Goal: Task Accomplishment & Management: Manage account settings

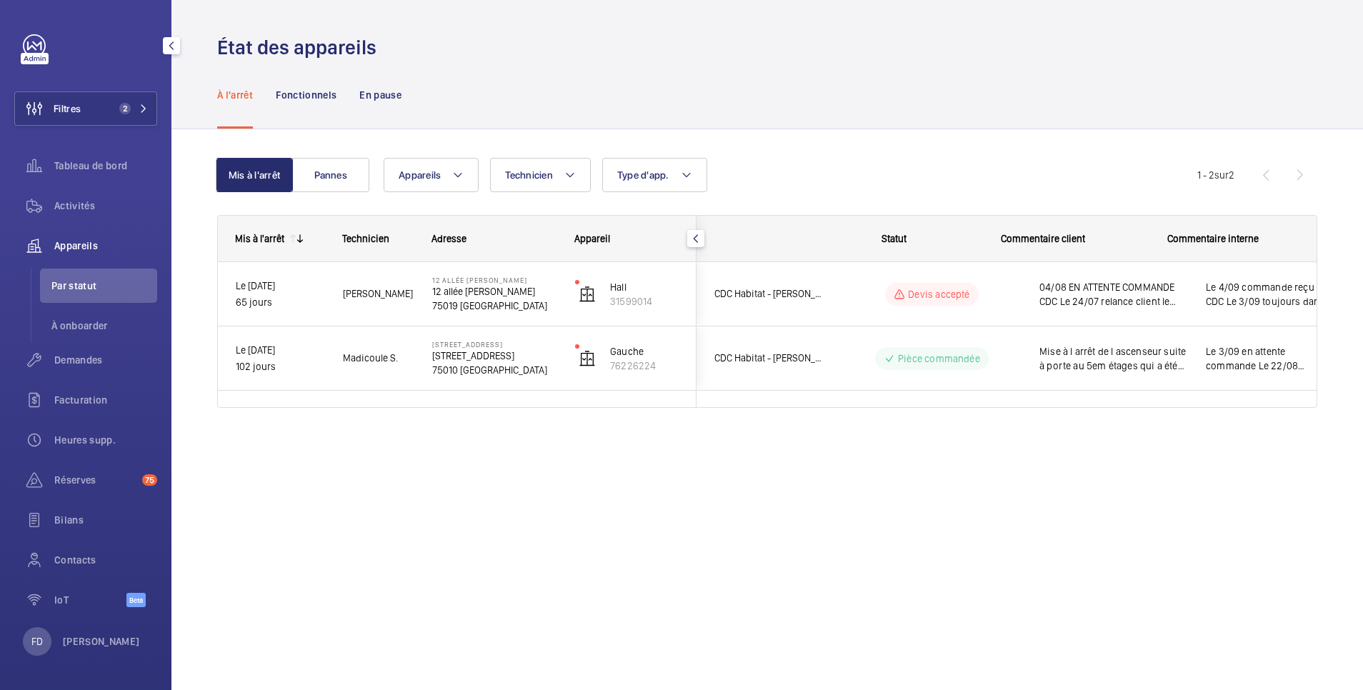
scroll to position [0, 38]
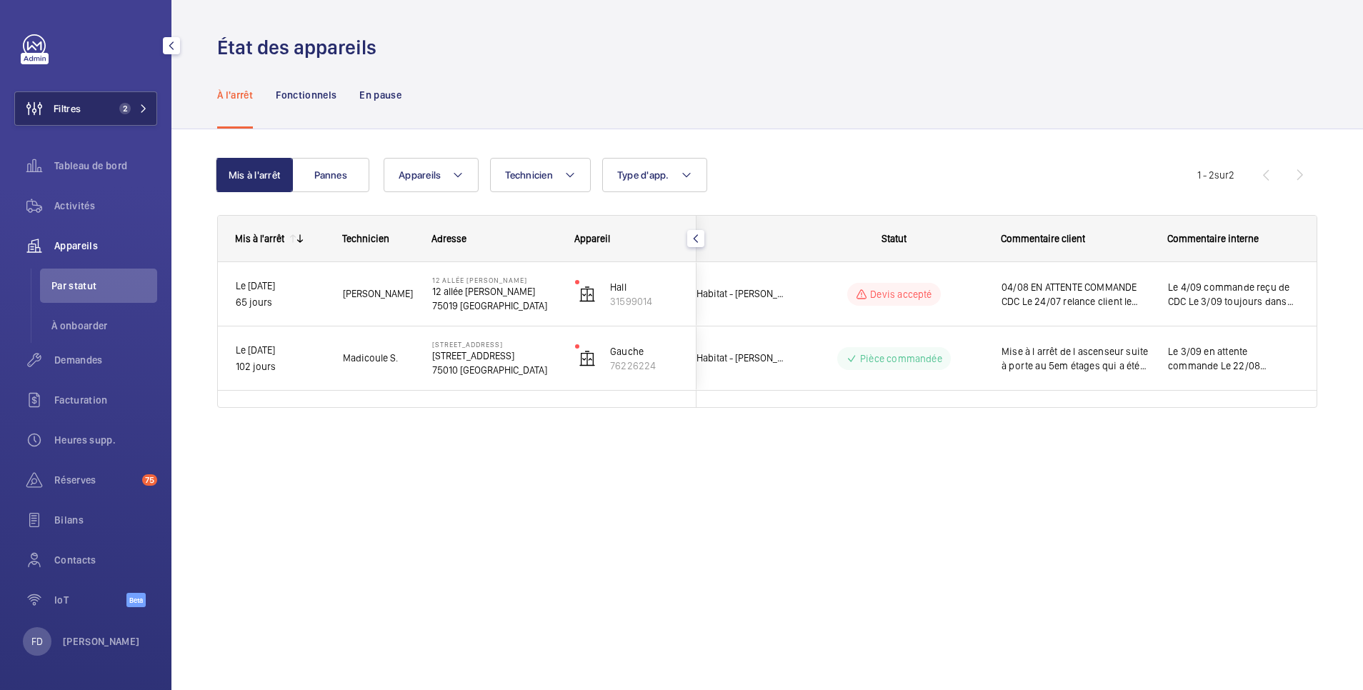
click at [80, 106] on span "Filtres" at bounding box center [67, 108] width 27 height 14
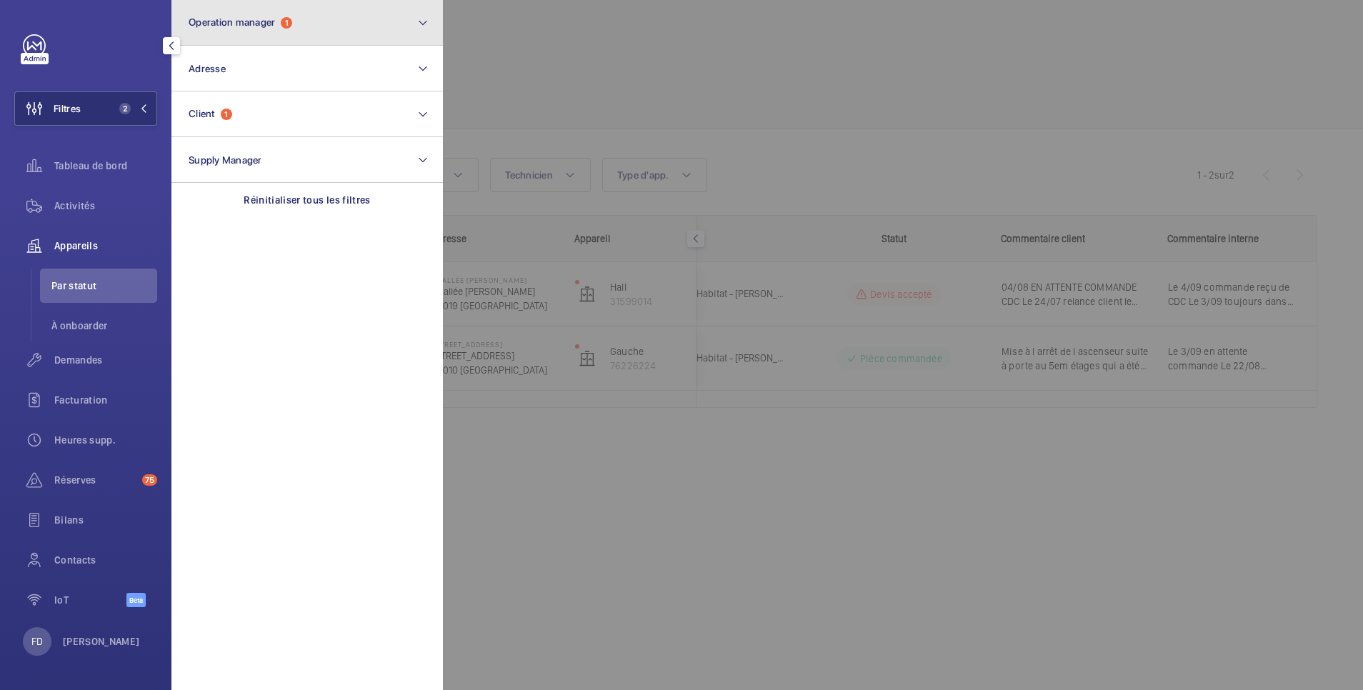
click at [250, 35] on button "Operation manager 1" at bounding box center [306, 23] width 271 height 46
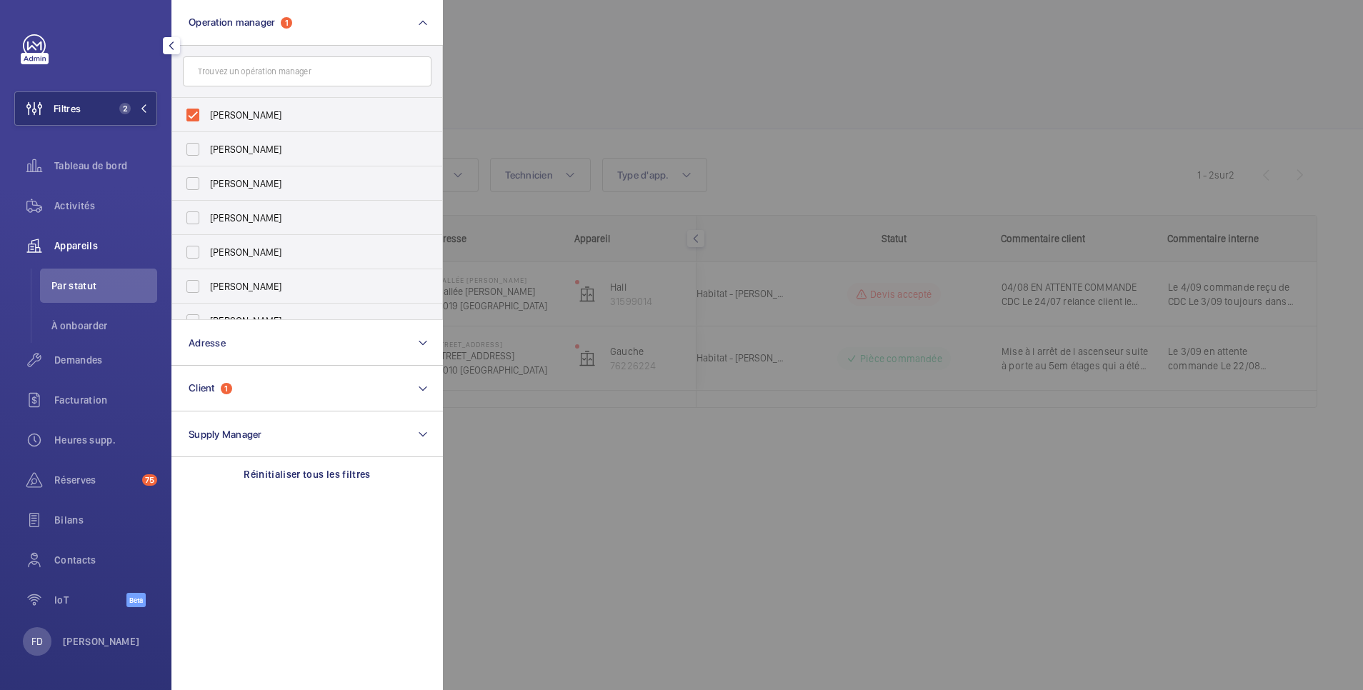
click at [535, 53] on div at bounding box center [1124, 345] width 1363 height 690
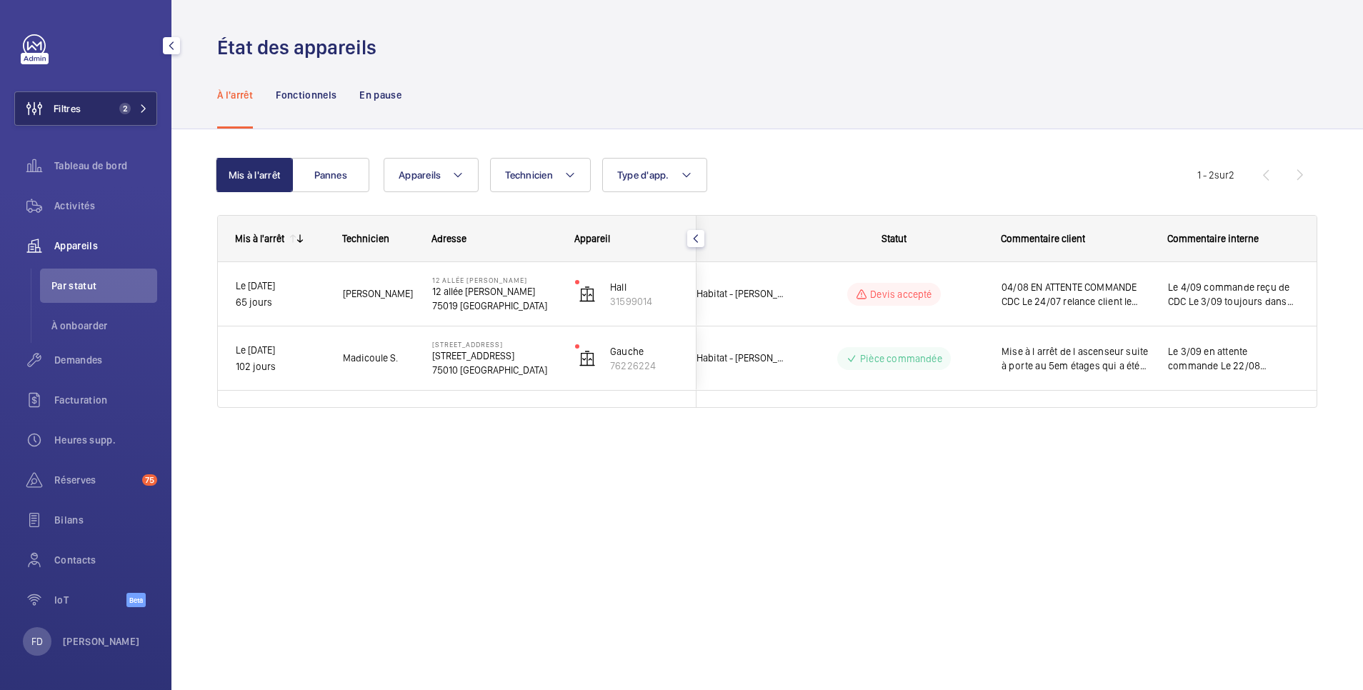
click at [84, 116] on button "Filtres 2" at bounding box center [85, 108] width 143 height 34
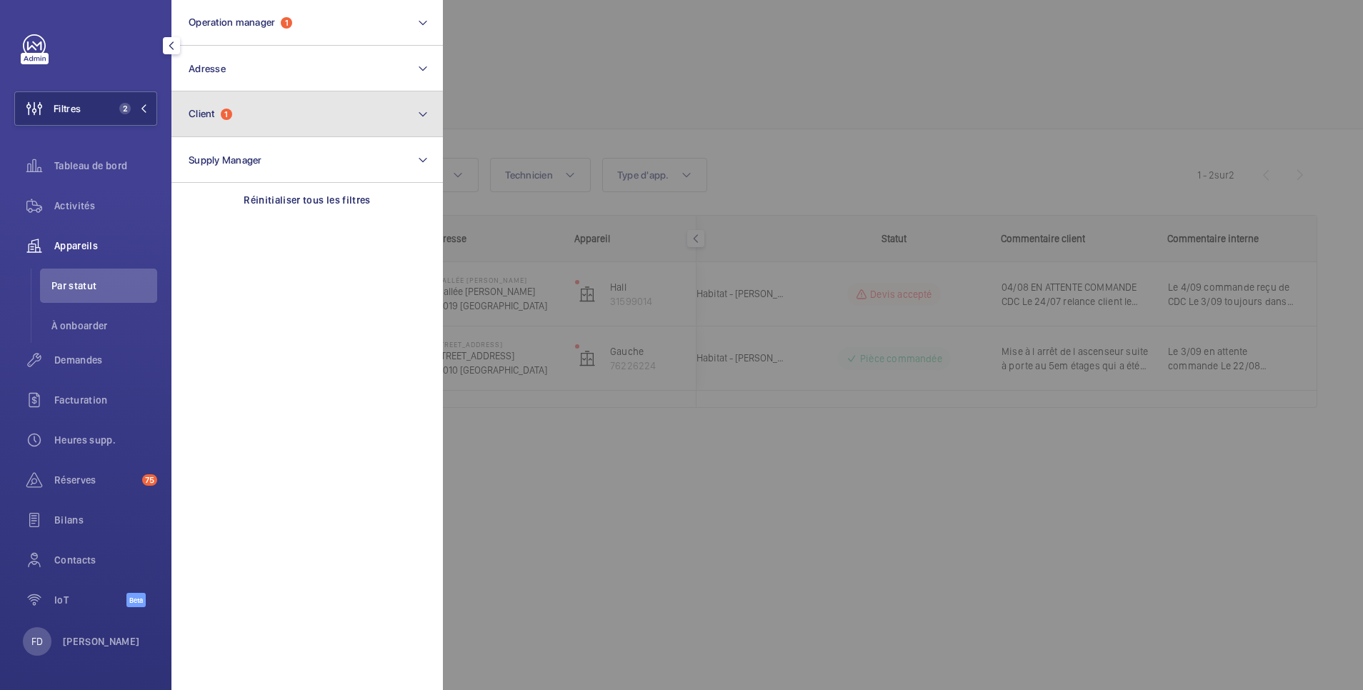
click at [206, 121] on button "Client 1" at bounding box center [306, 114] width 271 height 46
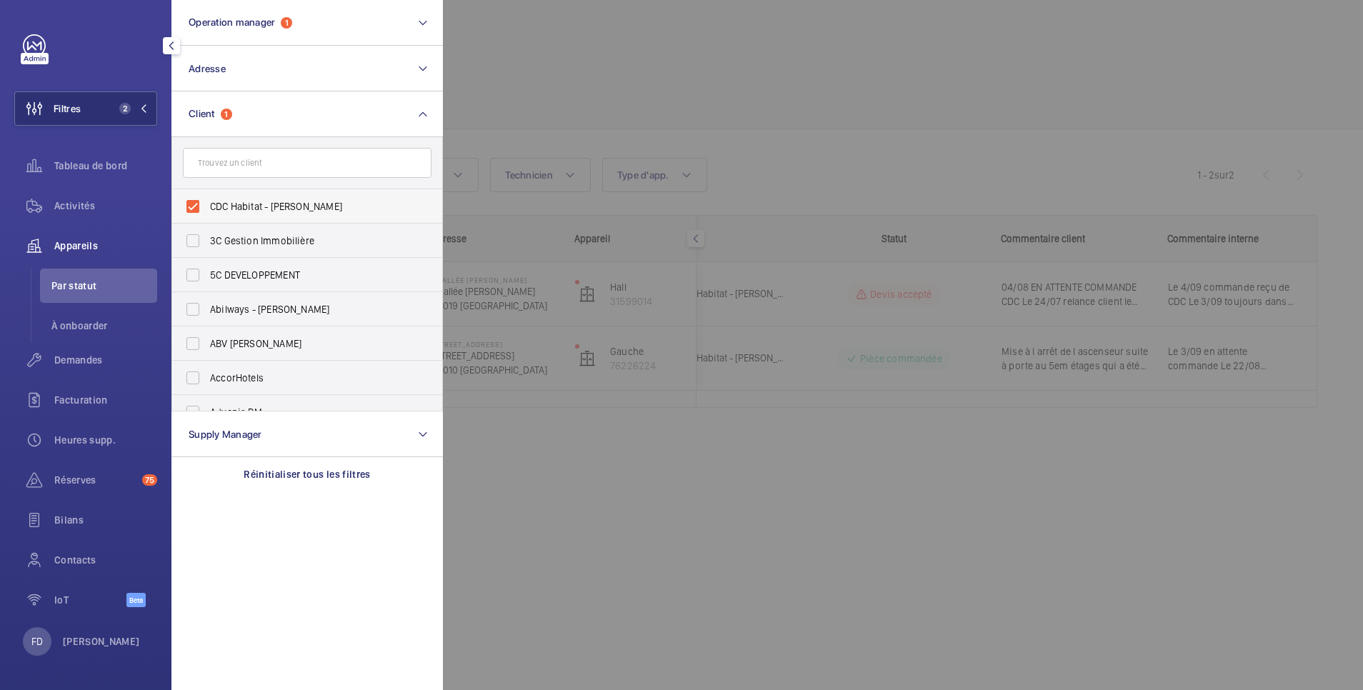
click at [196, 207] on label "CDC Habitat - [PERSON_NAME]" at bounding box center [296, 206] width 249 height 34
click at [196, 207] on input "CDC Habitat - [PERSON_NAME]" at bounding box center [193, 206] width 29 height 29
checkbox input "false"
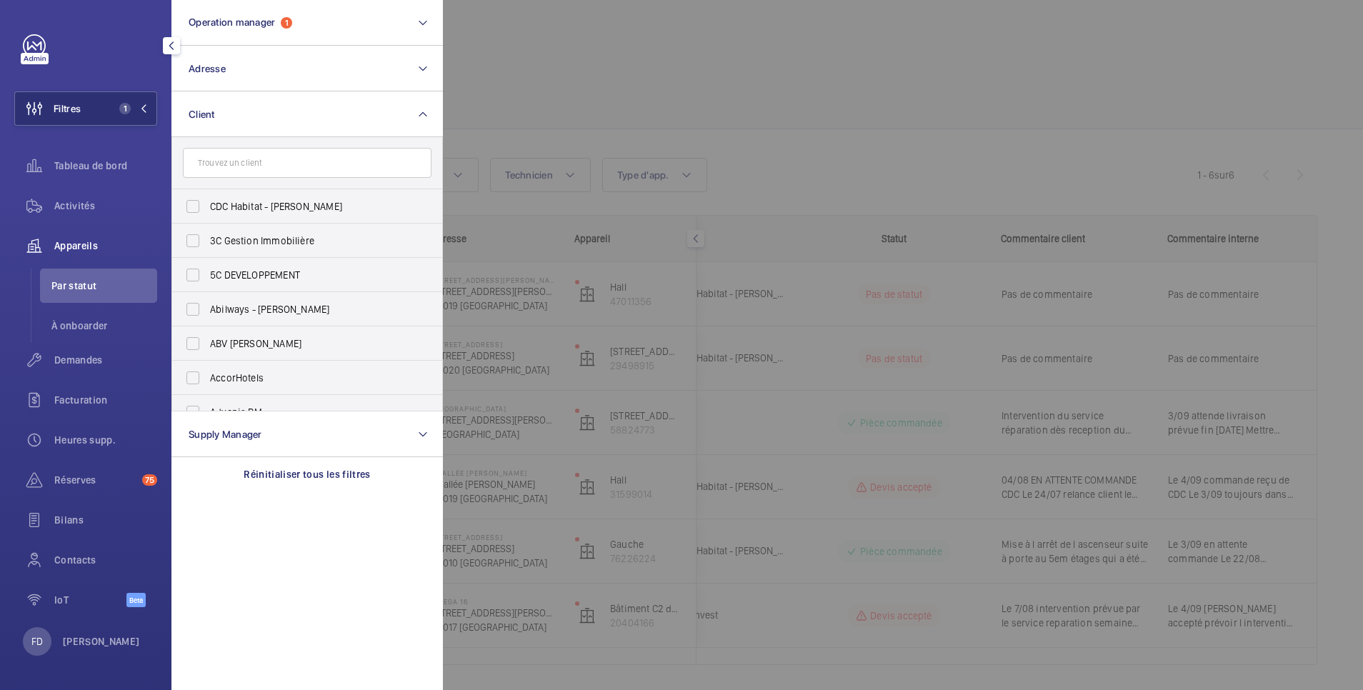
click at [76, 244] on span "Appareils" at bounding box center [105, 246] width 103 height 14
click at [599, 66] on div at bounding box center [1124, 345] width 1363 height 690
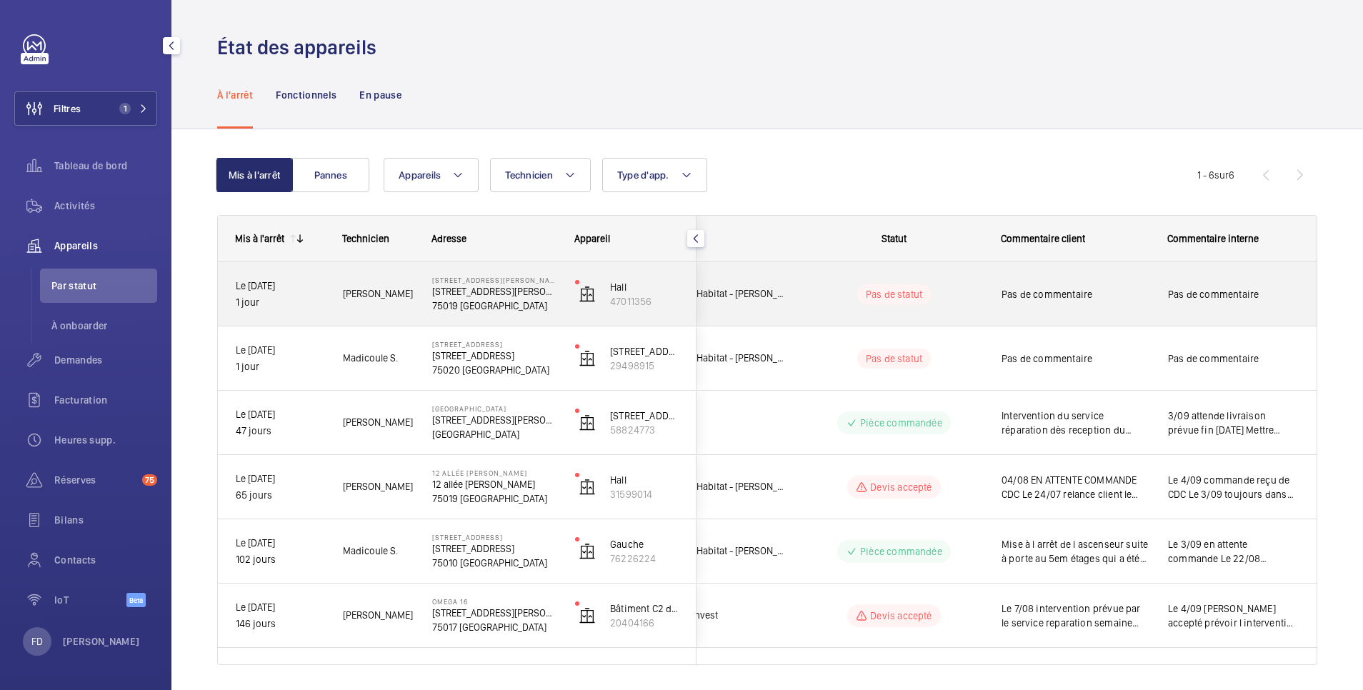
click at [1143, 291] on span "Pas de commentaire" at bounding box center [1075, 294] width 148 height 14
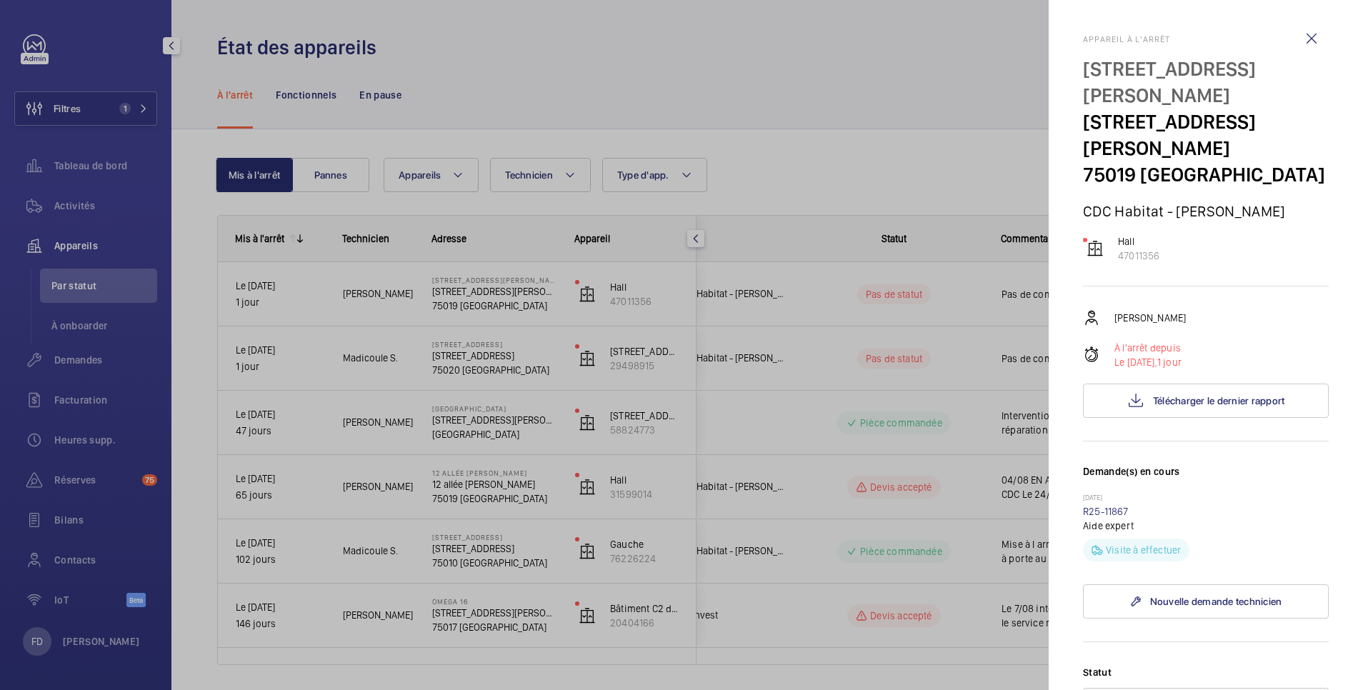
scroll to position [286, 0]
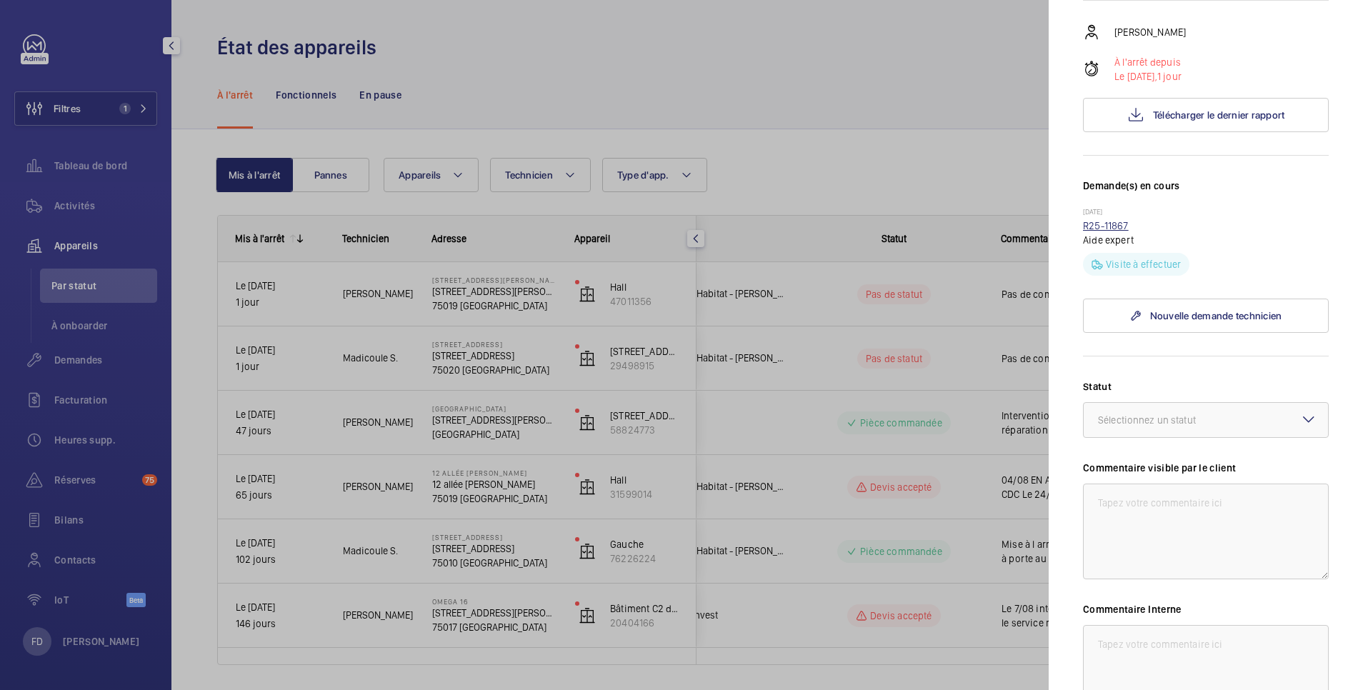
click at [1109, 220] on link "R25-11867" at bounding box center [1106, 225] width 46 height 11
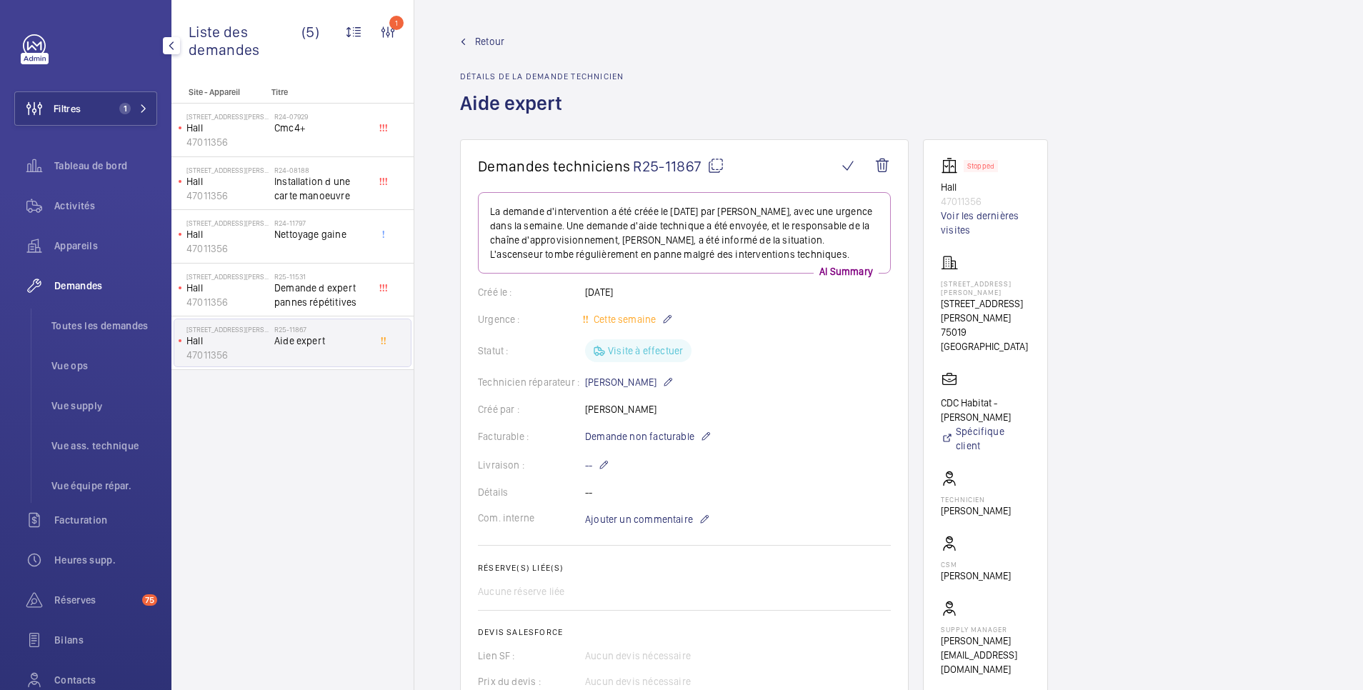
click at [494, 44] on span "Retour" at bounding box center [489, 41] width 29 height 14
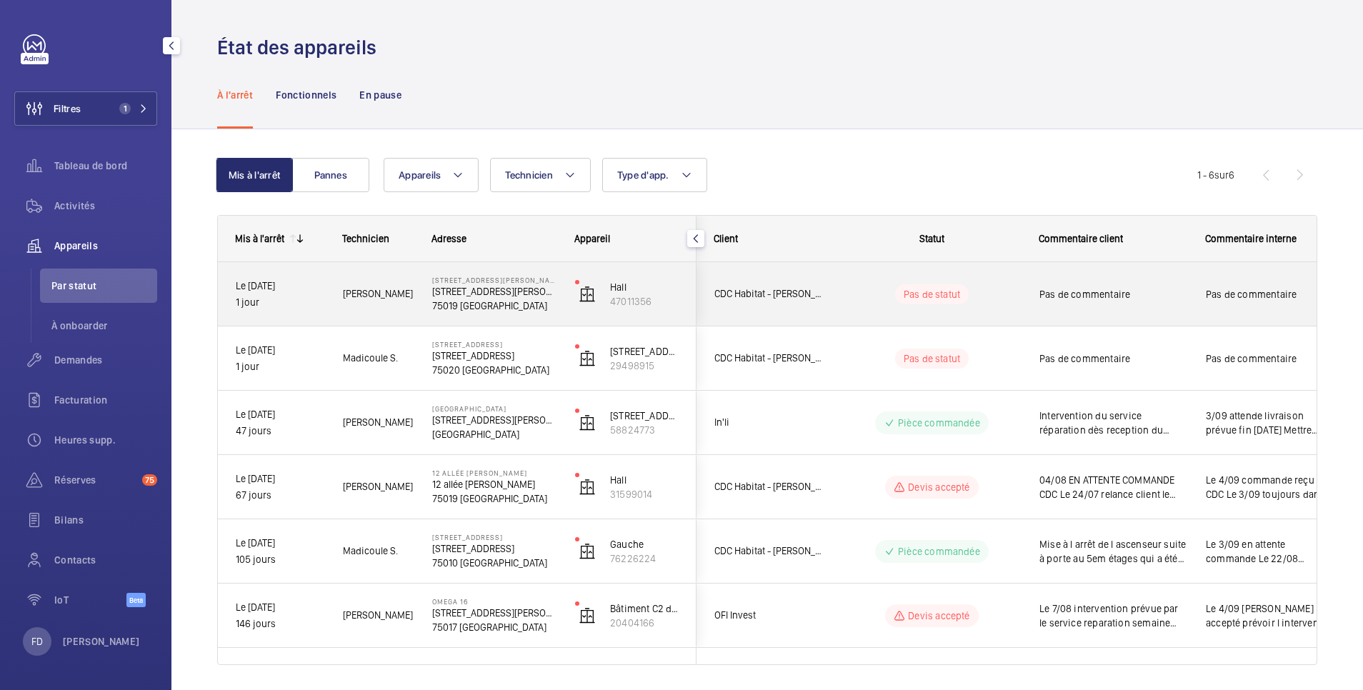
click at [1169, 280] on div "Pas de commentaire" at bounding box center [1113, 294] width 148 height 33
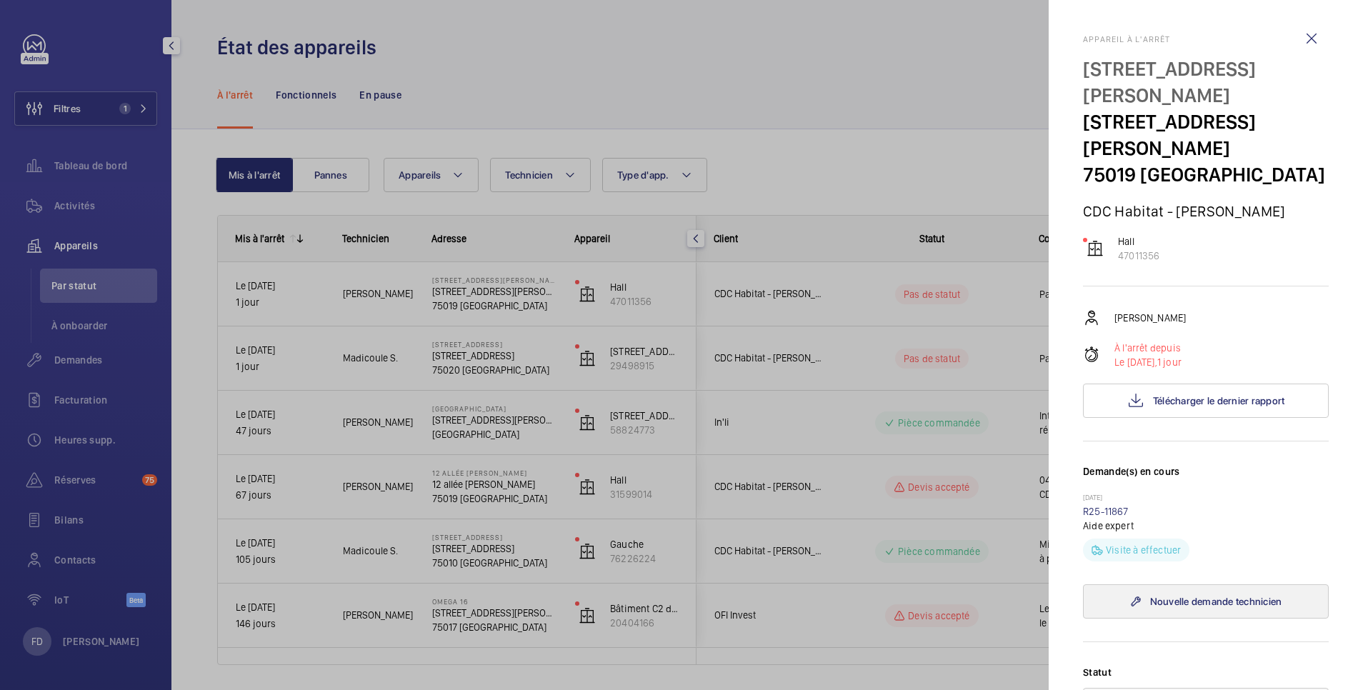
scroll to position [286, 0]
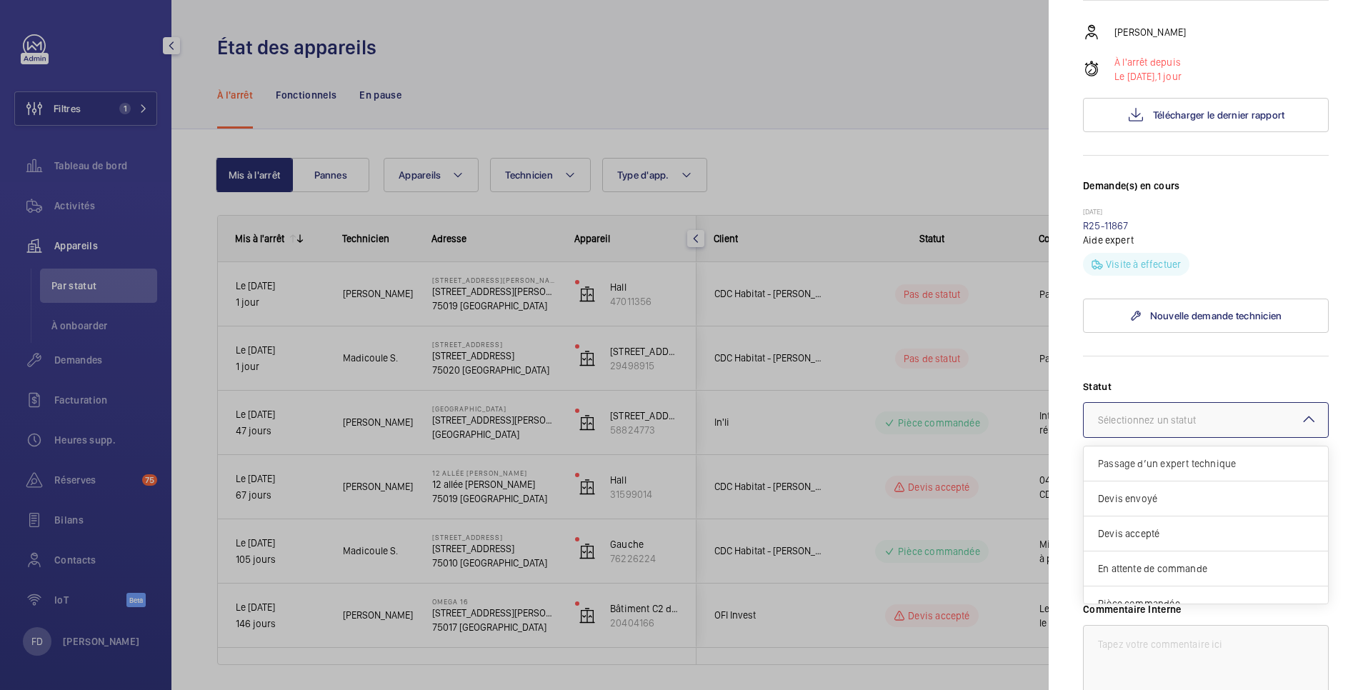
click at [1225, 413] on div "Sélectionnez un statut" at bounding box center [1165, 420] width 134 height 14
click at [1209, 456] on span "Passage d’un expert technique" at bounding box center [1206, 463] width 216 height 14
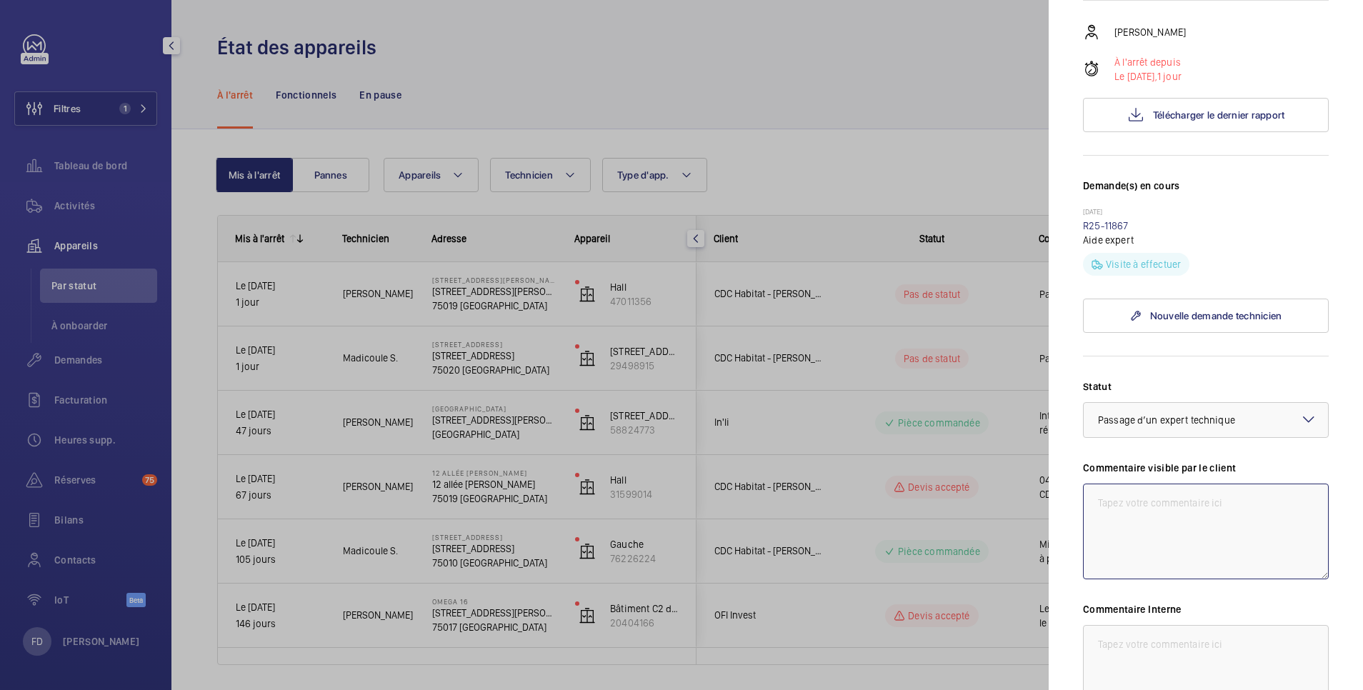
click at [1196, 484] on textarea at bounding box center [1206, 532] width 246 height 96
type textarea "Demand d expert en cours"
click at [1161, 625] on textarea at bounding box center [1206, 673] width 246 height 96
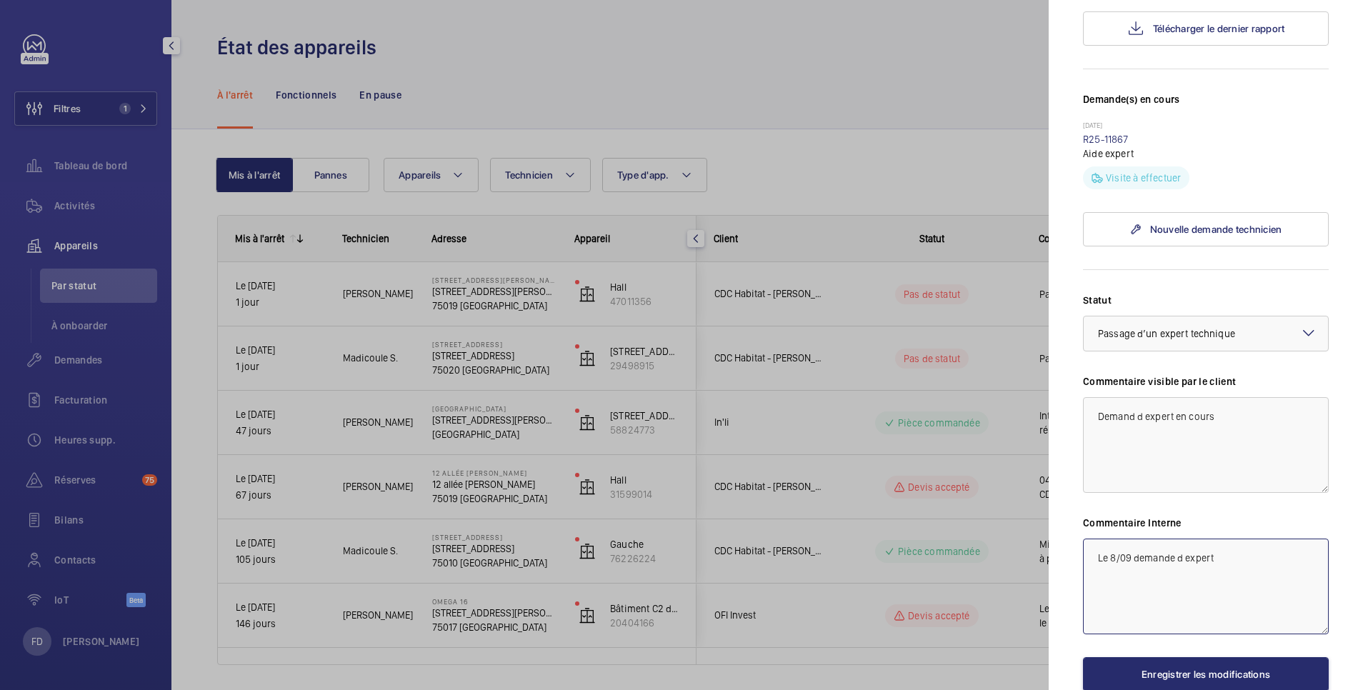
scroll to position [401, 0]
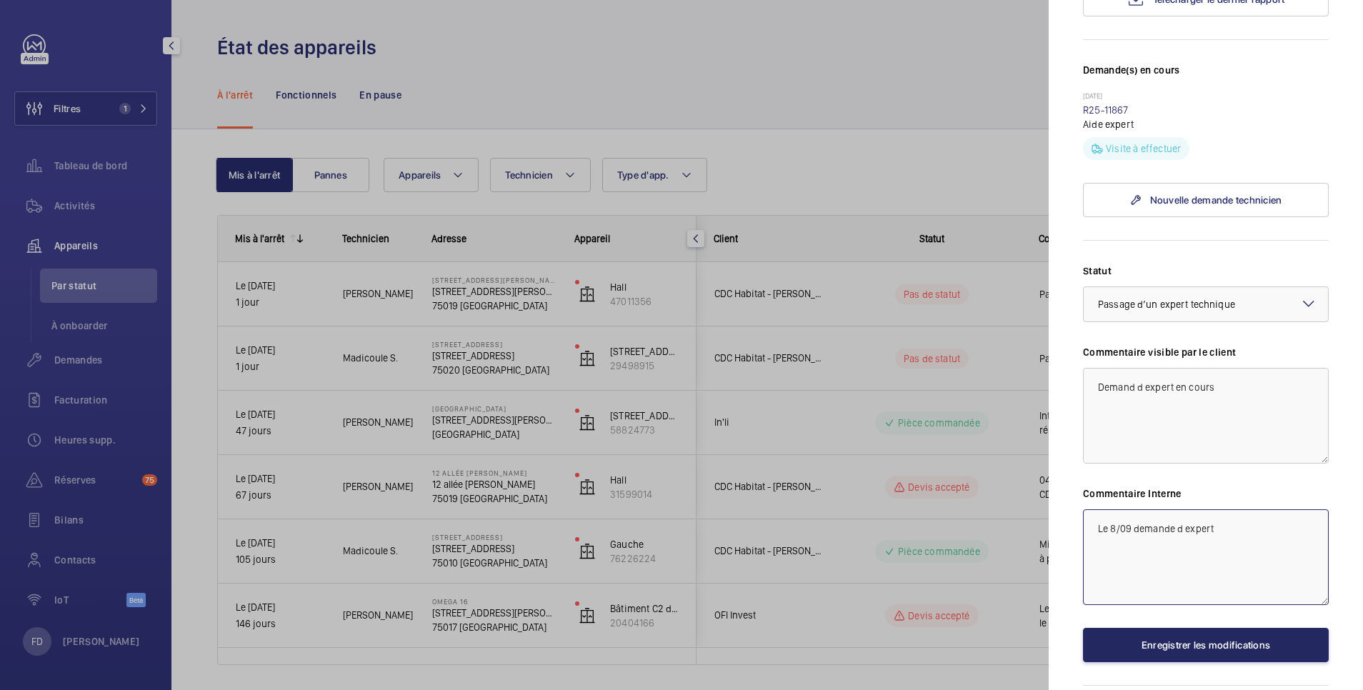
type textarea "Le 8/09 demande d expert"
click at [1161, 628] on button "Enregistrer les modifications" at bounding box center [1206, 645] width 246 height 34
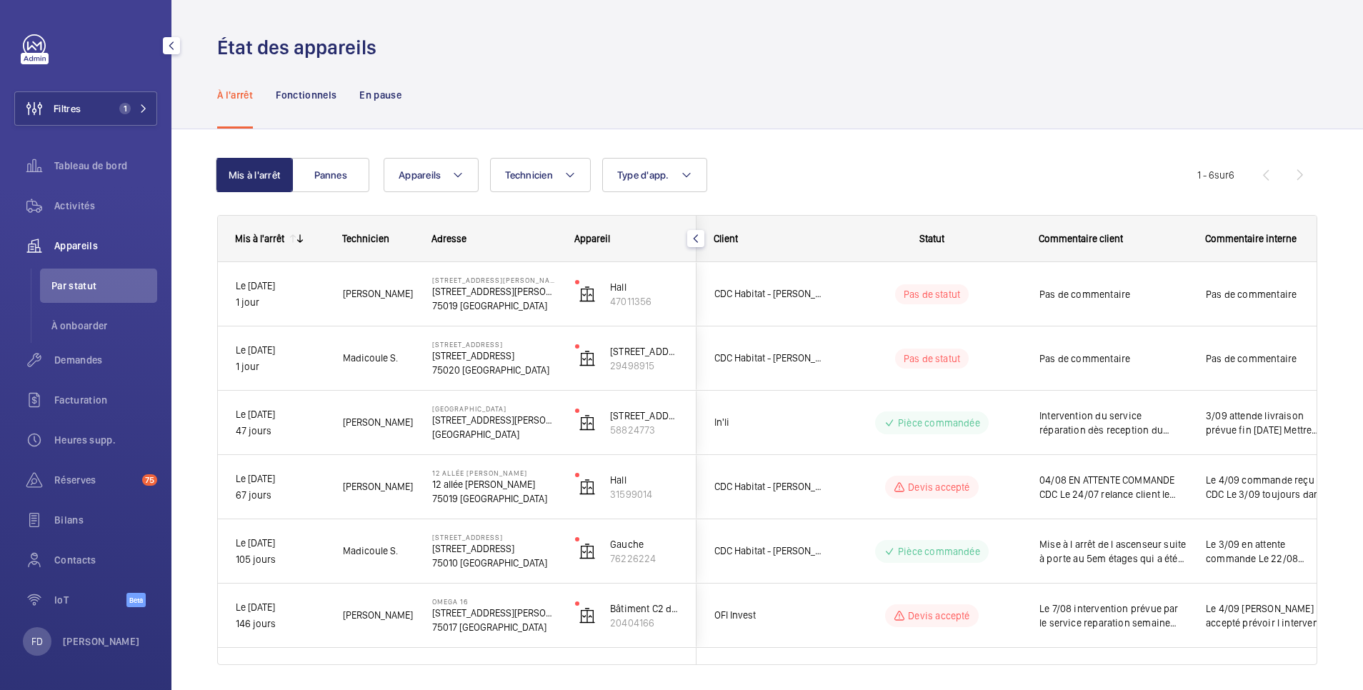
scroll to position [0, 0]
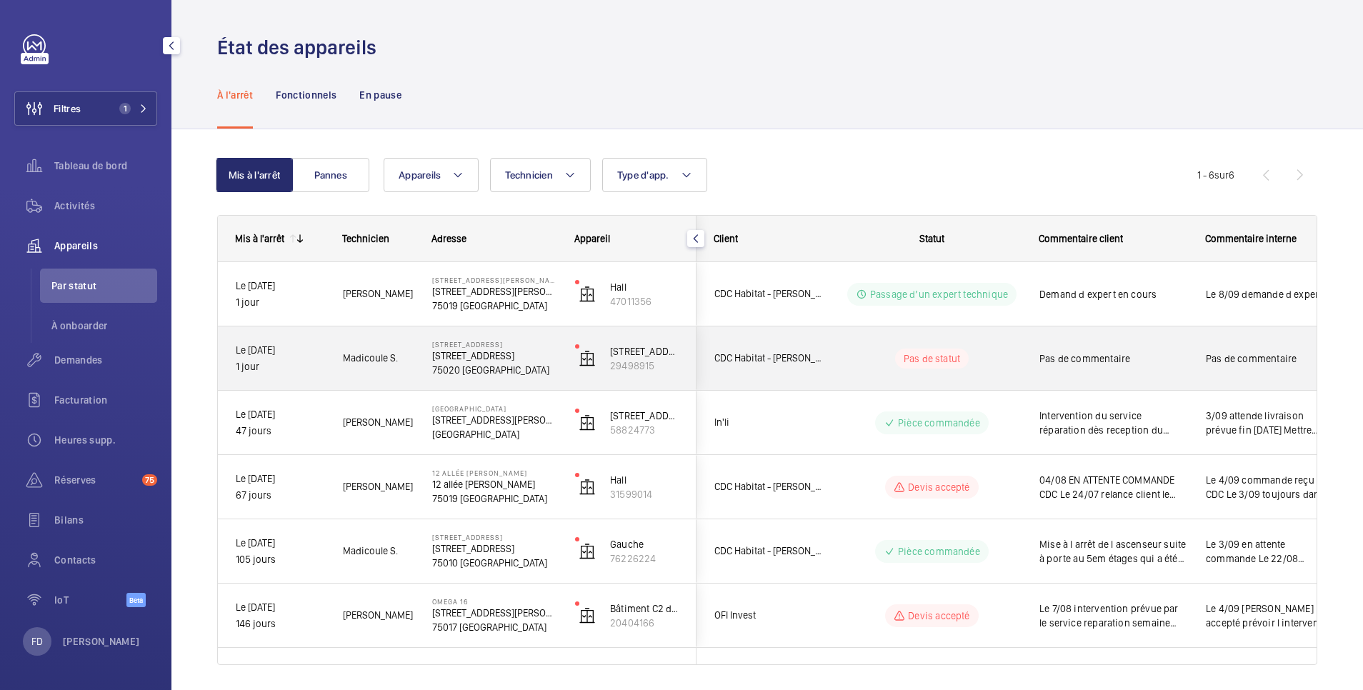
click at [1180, 359] on span "Pas de commentaire" at bounding box center [1113, 358] width 148 height 14
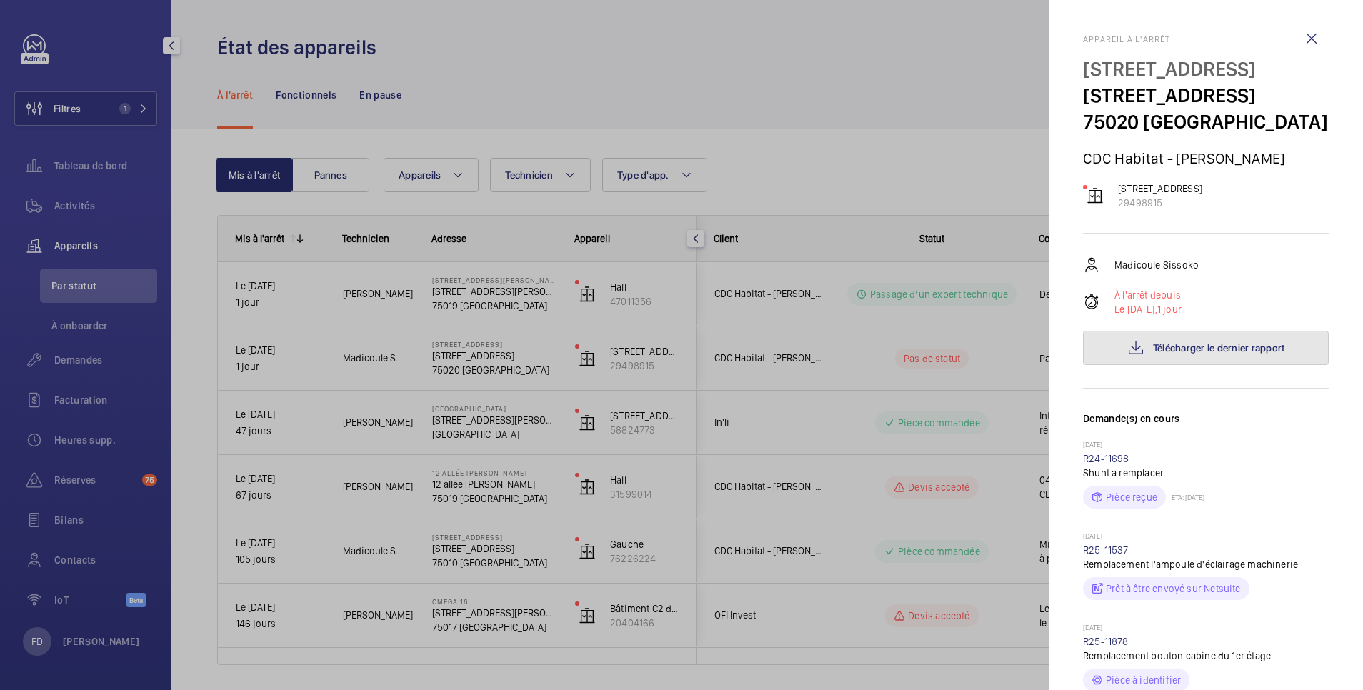
click at [1226, 355] on button "Télécharger le dernier rapport" at bounding box center [1206, 348] width 246 height 34
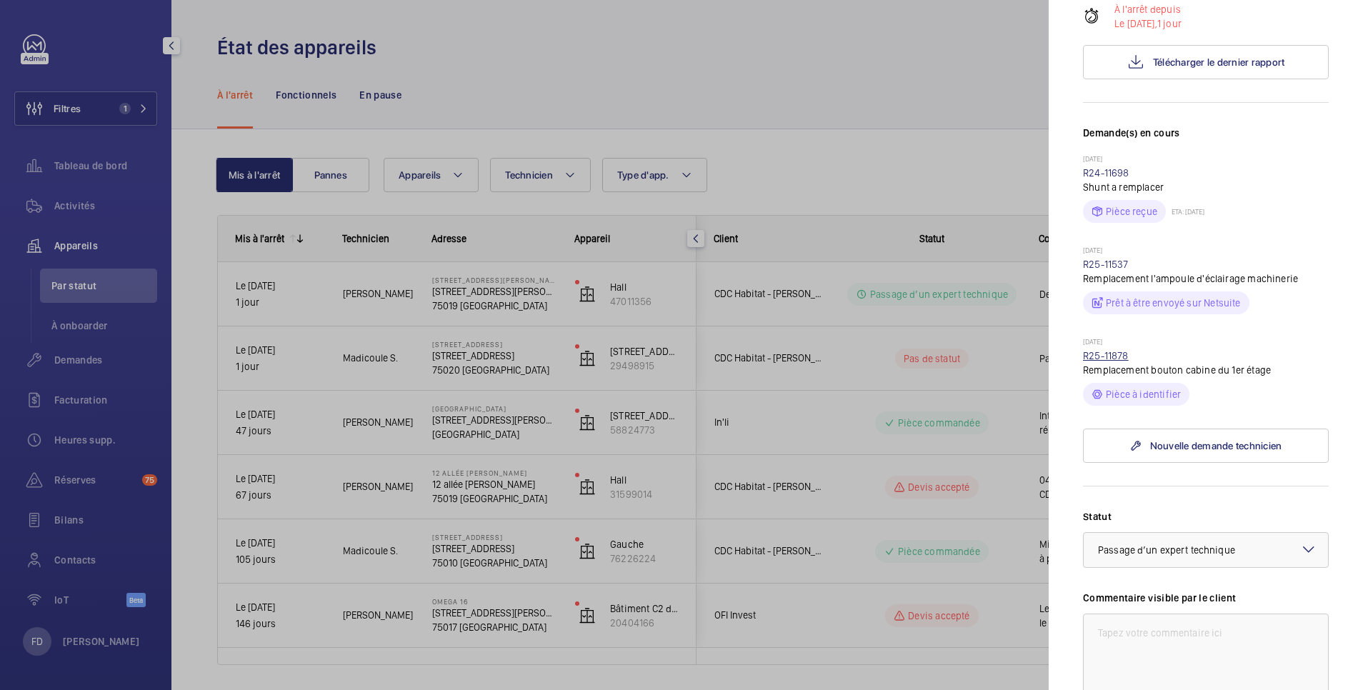
click at [1102, 356] on link "R25-11878" at bounding box center [1106, 355] width 46 height 11
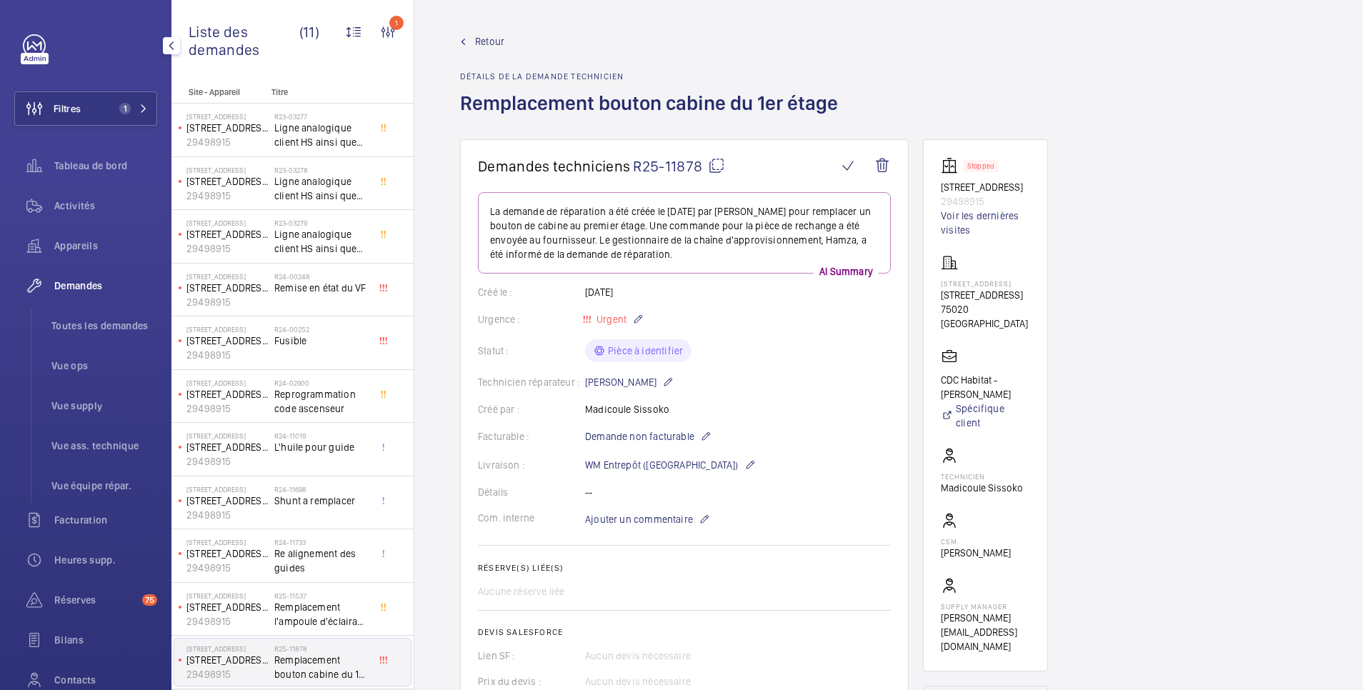
click at [495, 41] on span "Retour" at bounding box center [489, 41] width 29 height 14
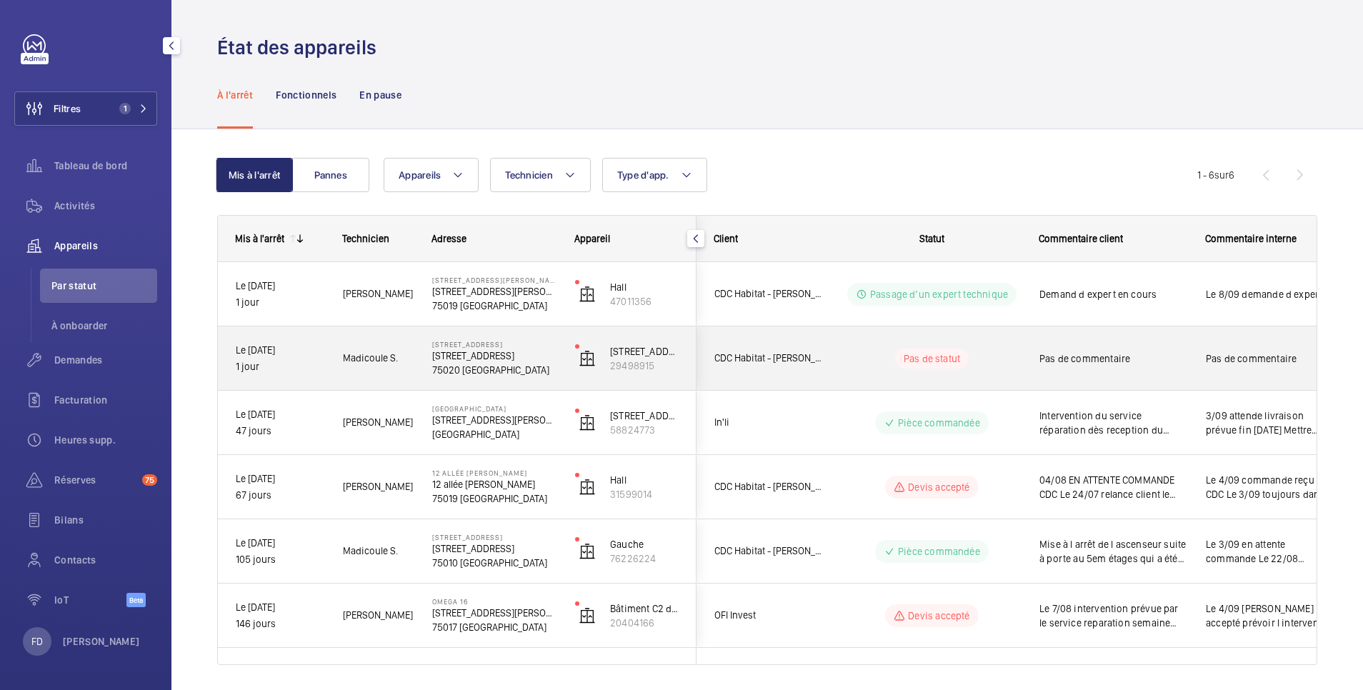
click at [1186, 355] on span "Pas de commentaire" at bounding box center [1113, 358] width 148 height 14
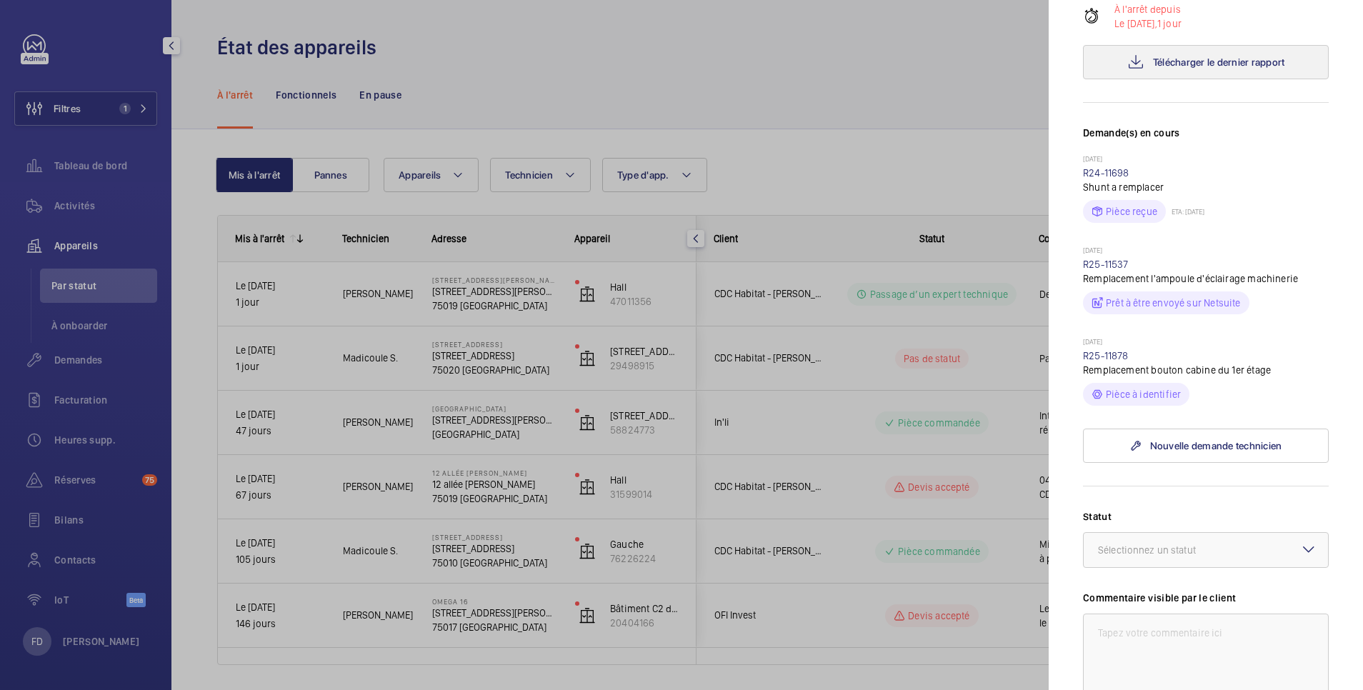
scroll to position [571, 0]
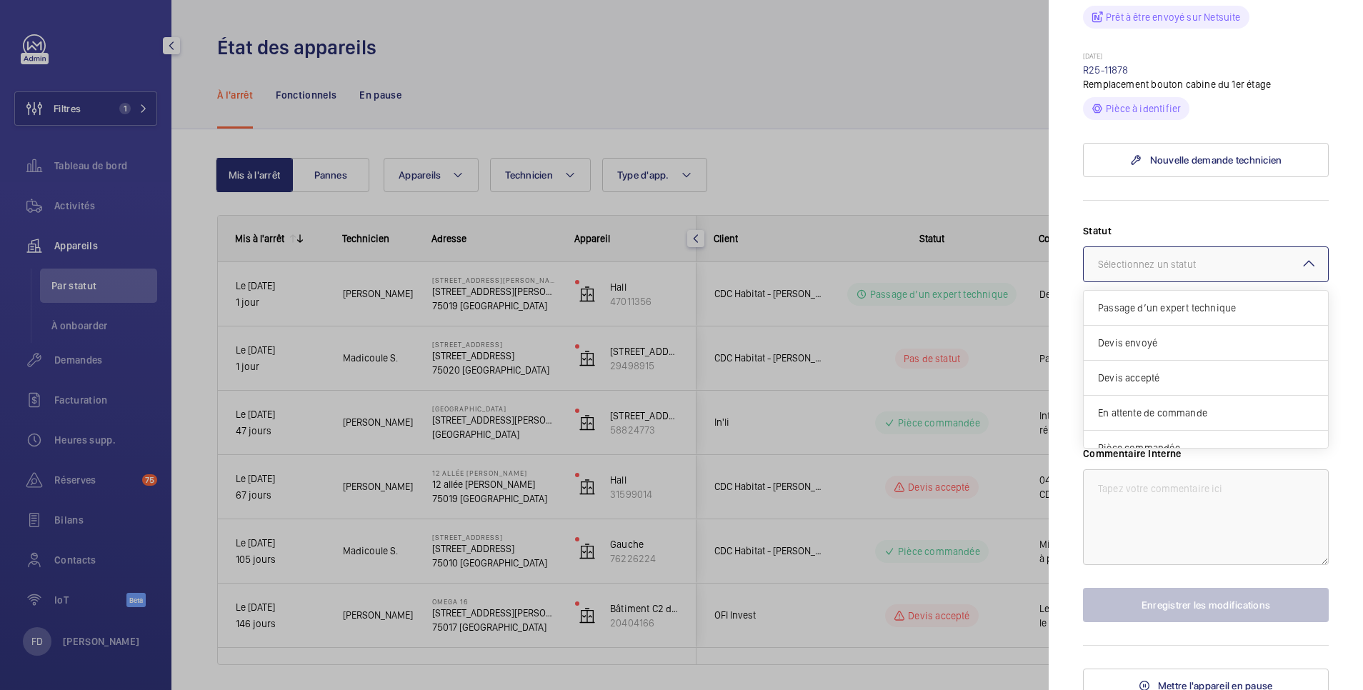
click at [1201, 268] on div "Sélectionnez un statut" at bounding box center [1165, 264] width 134 height 14
click at [1156, 426] on span "Autre" at bounding box center [1206, 431] width 216 height 14
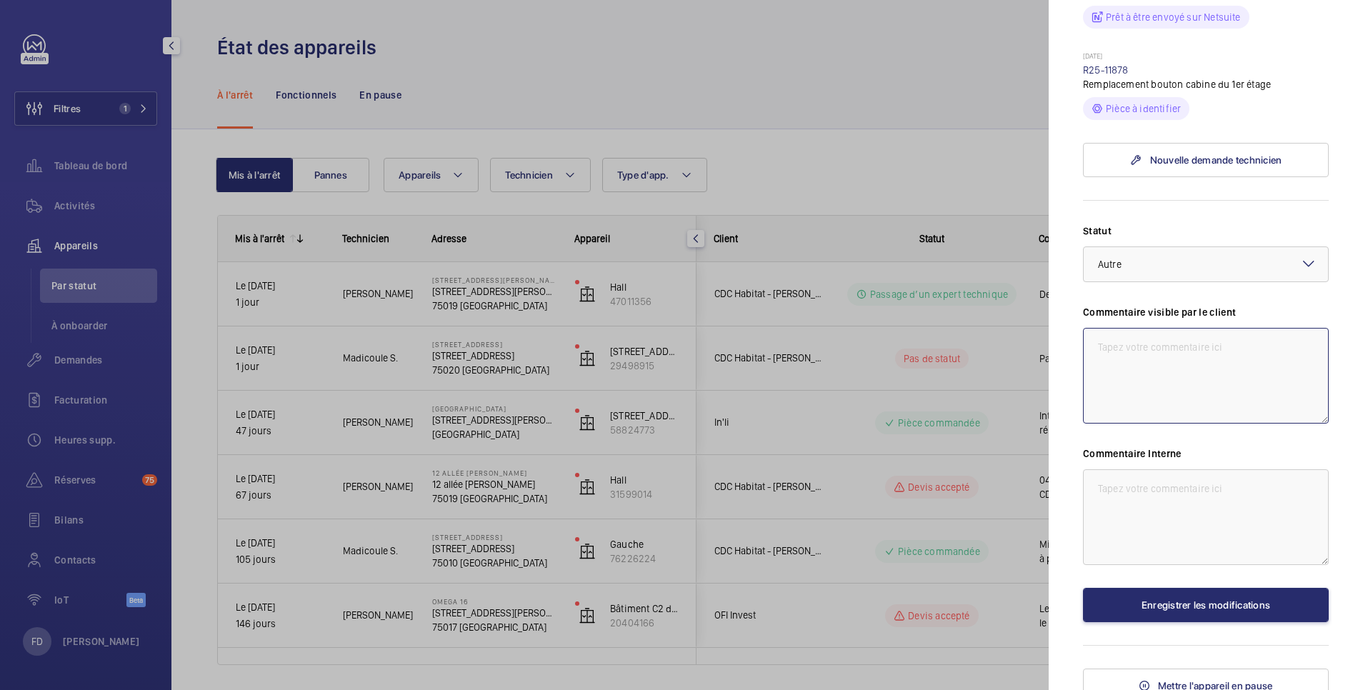
click at [1149, 354] on textarea at bounding box center [1206, 376] width 246 height 96
type textarea "Bouton du 1er étage HS"
click at [1132, 508] on textarea at bounding box center [1206, 517] width 246 height 96
type textarea "8/09 DT faite pour commande bouton 1er"
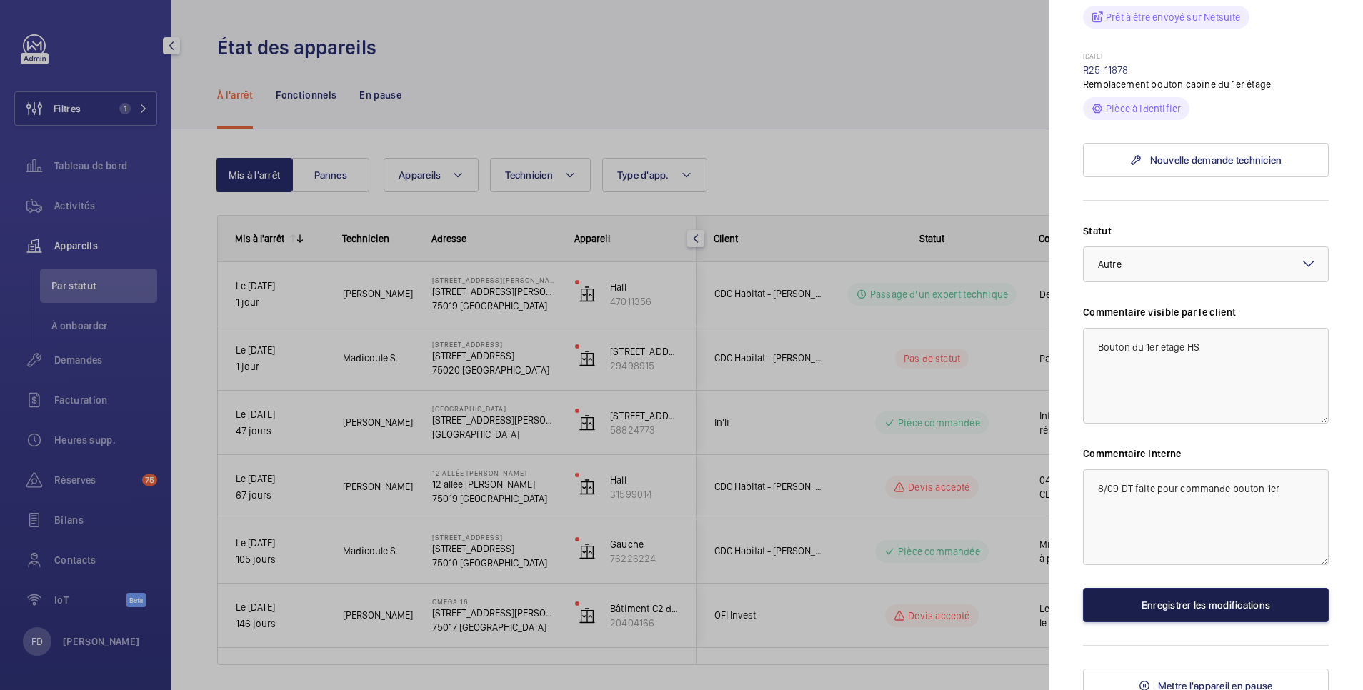
click at [1179, 606] on button "Enregistrer les modifications" at bounding box center [1206, 605] width 246 height 34
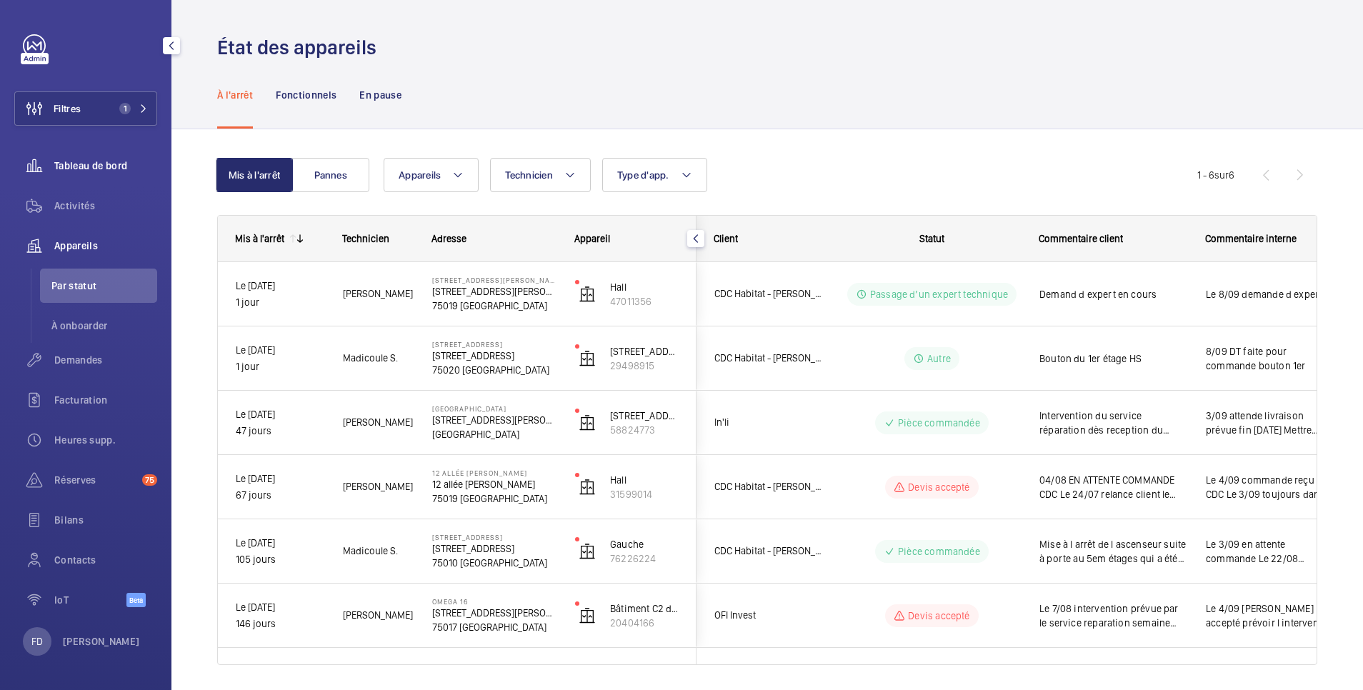
click at [91, 164] on span "Tableau de bord" at bounding box center [105, 166] width 103 height 14
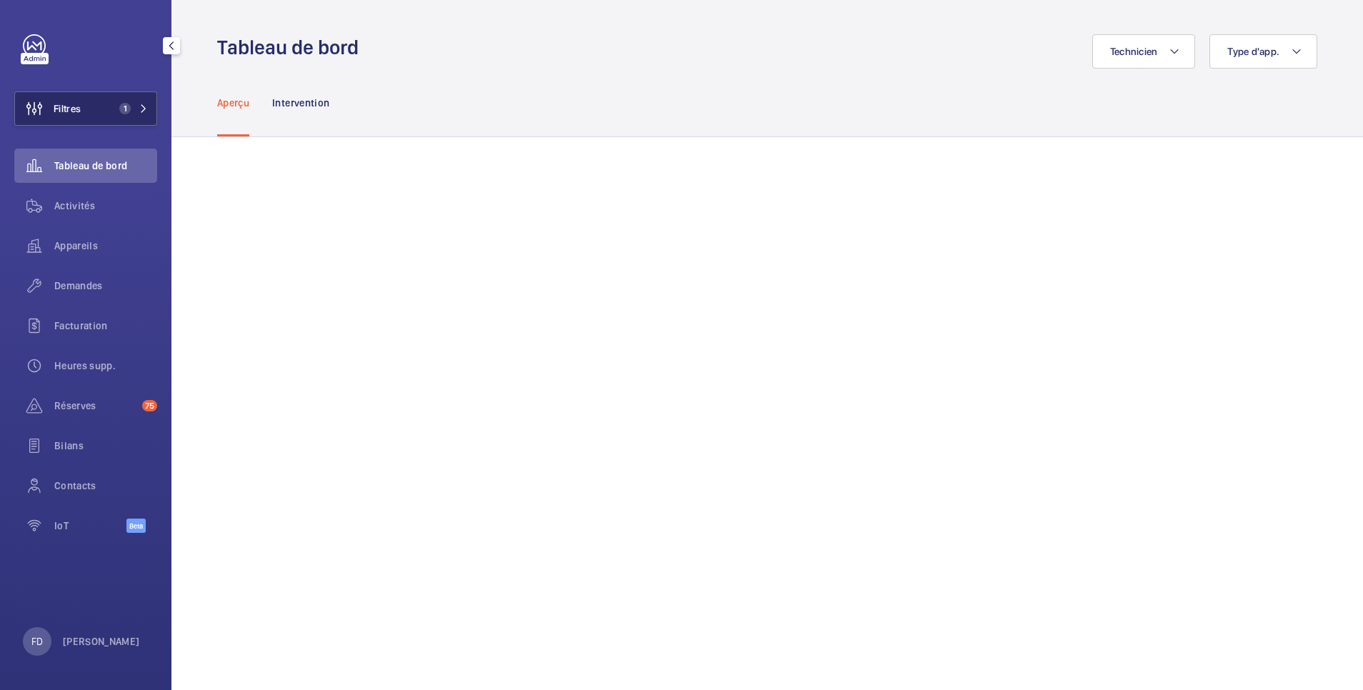
click at [99, 116] on button "Filtres 1" at bounding box center [85, 108] width 143 height 34
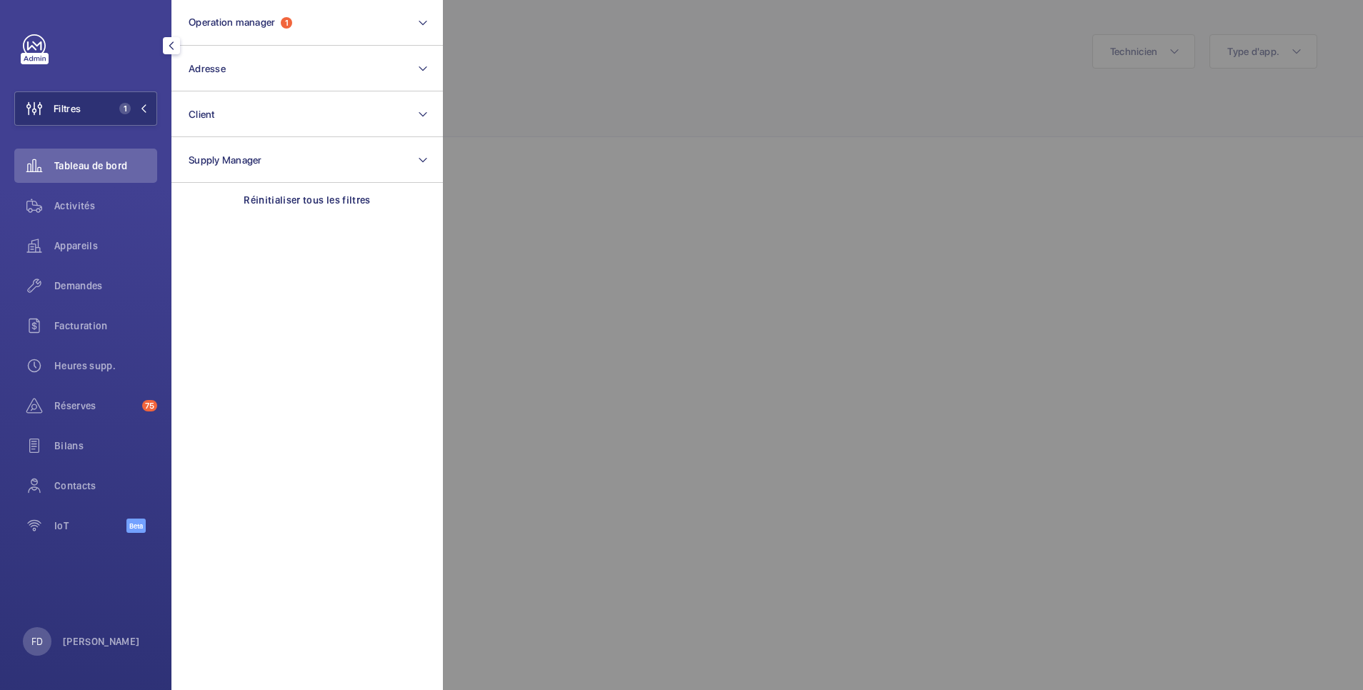
click at [604, 79] on div at bounding box center [1124, 345] width 1363 height 690
